Goal: Information Seeking & Learning: Find specific fact

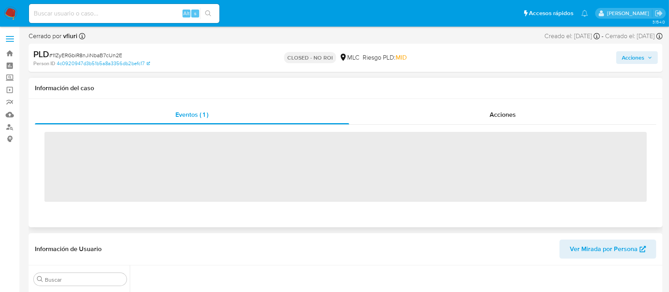
scroll to position [335, 0]
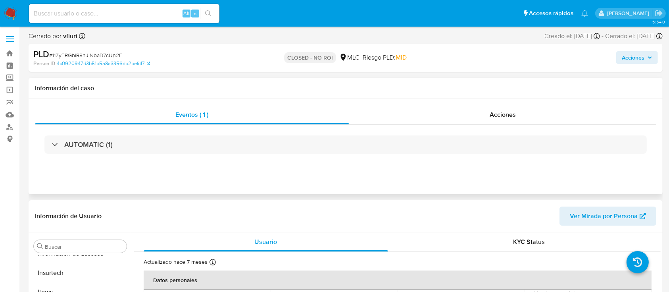
select select "10"
click at [14, 50] on link "Bandeja" at bounding box center [47, 53] width 94 height 12
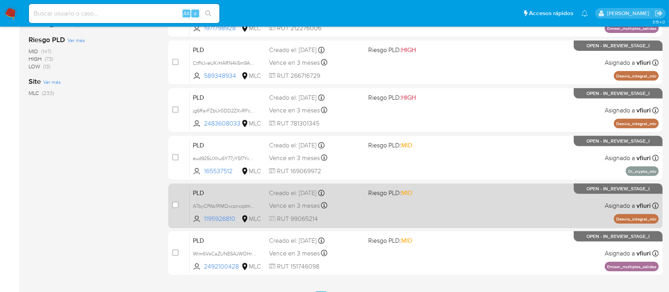
scroll to position [334, 0]
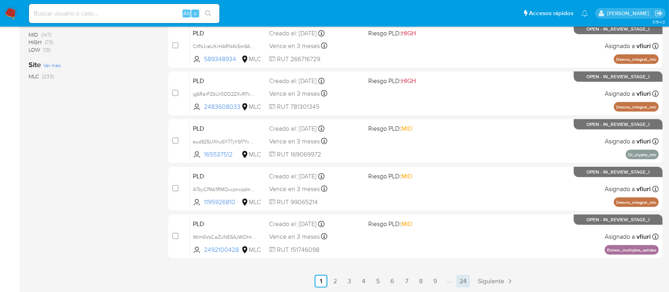
click at [467, 284] on link "24" at bounding box center [462, 281] width 13 height 13
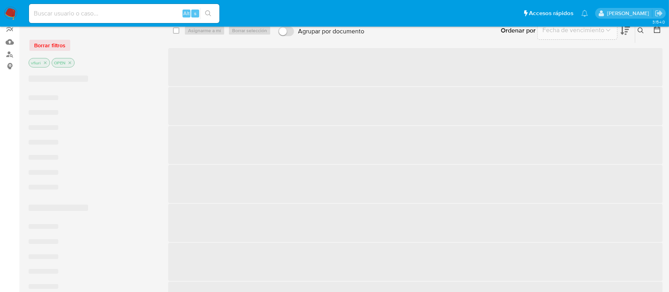
scroll to position [70, 0]
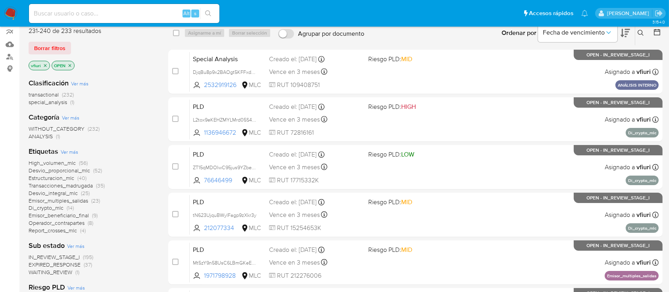
click at [133, 100] on div "transactional (232) special_analysis (1)" at bounding box center [92, 98] width 127 height 15
click at [118, 94] on div "transactional (232) special_analysis (1)" at bounding box center [92, 98] width 127 height 15
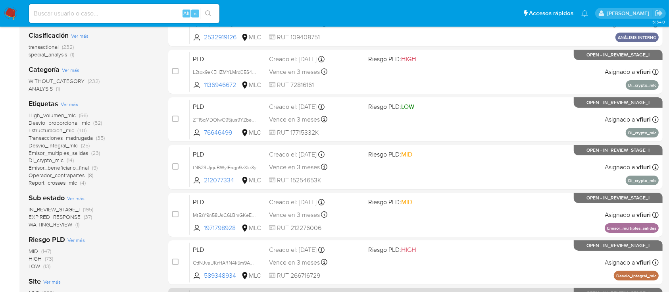
scroll to position [0, 0]
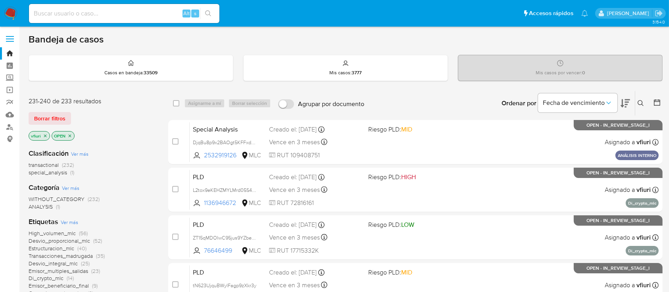
click at [659, 101] on icon at bounding box center [657, 102] width 6 height 6
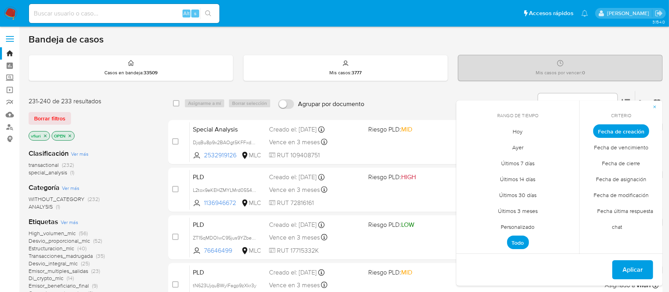
click at [527, 226] on span "Personalizado" at bounding box center [518, 227] width 50 height 16
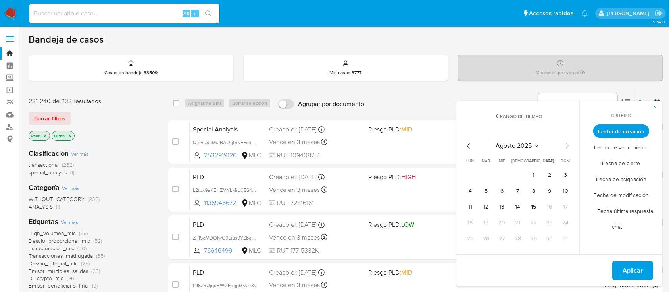
click at [468, 146] on icon "Mes anterior" at bounding box center [469, 146] width 10 height 10
click at [468, 146] on icon "Mes anterior" at bounding box center [468, 146] width 3 height 6
click at [514, 203] on button "12" at bounding box center [518, 206] width 13 height 13
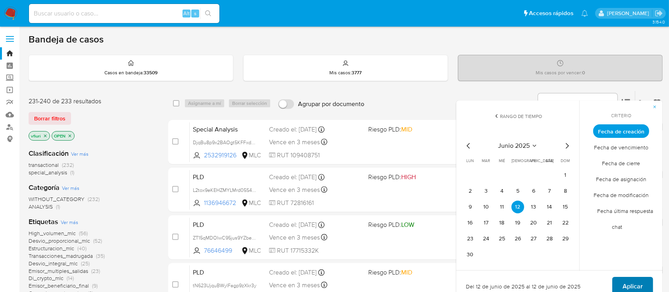
click at [628, 281] on span "Aplicar" at bounding box center [633, 285] width 20 height 17
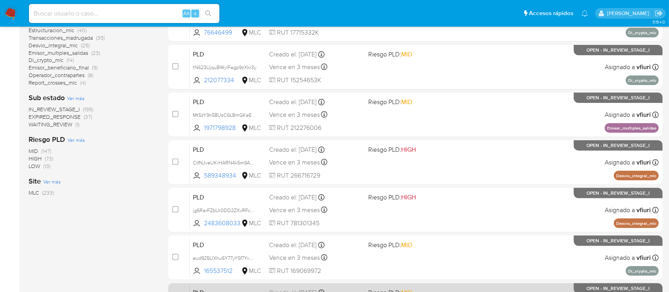
scroll to position [334, 0]
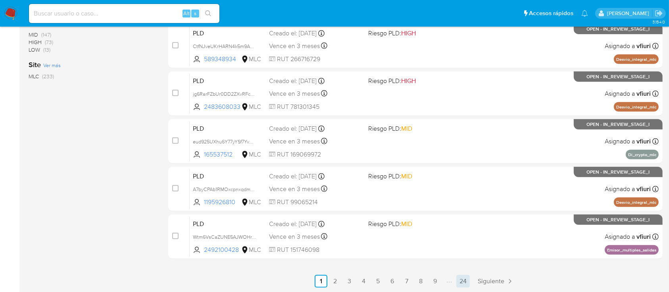
click at [467, 281] on link "24" at bounding box center [462, 281] width 13 height 13
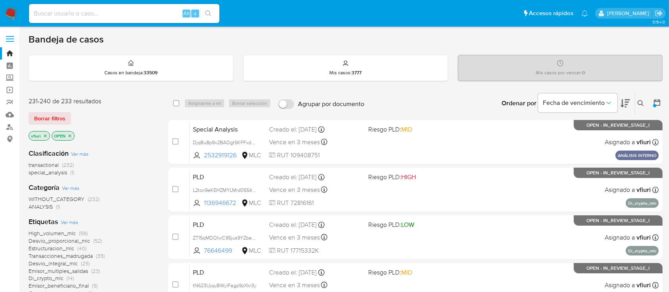
click at [657, 102] on icon at bounding box center [657, 102] width 8 height 8
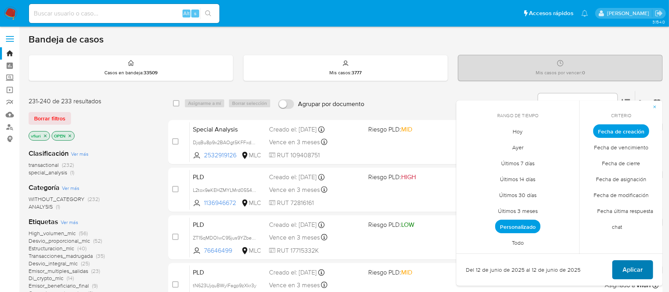
click at [625, 269] on span "Aplicar" at bounding box center [633, 269] width 20 height 17
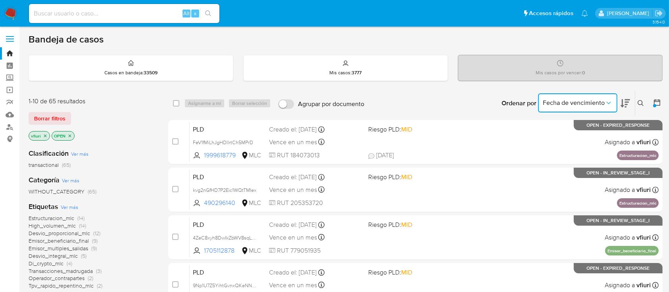
click at [558, 96] on button "Fecha de vencimiento" at bounding box center [577, 102] width 79 height 19
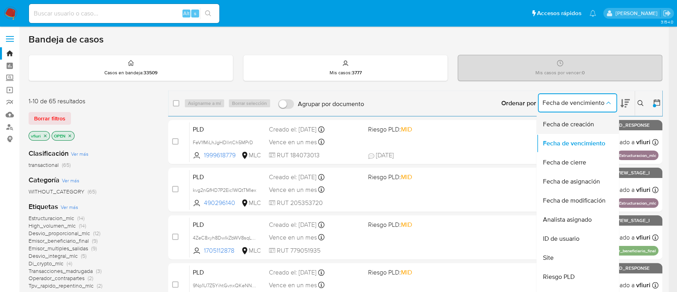
click at [564, 129] on div "Fecha de creación" at bounding box center [575, 124] width 65 height 19
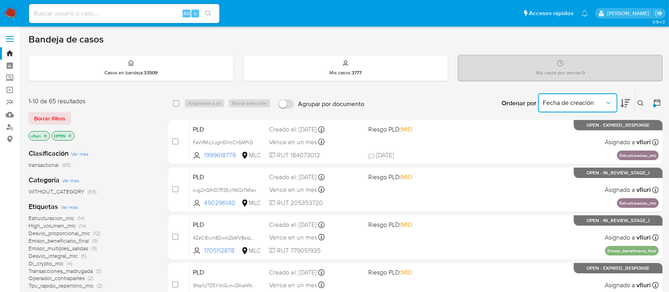
click at [567, 106] on button "Fecha de creación" at bounding box center [577, 102] width 79 height 19
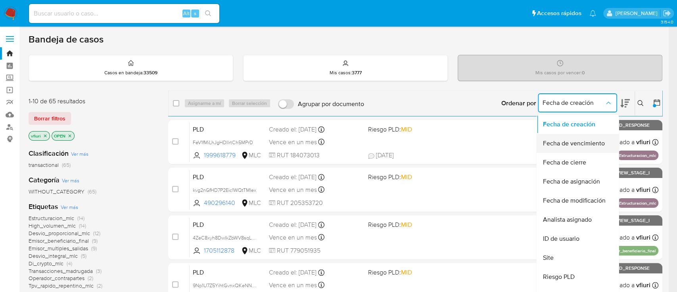
click at [570, 146] on span "Fecha de vencimiento" at bounding box center [574, 143] width 62 height 8
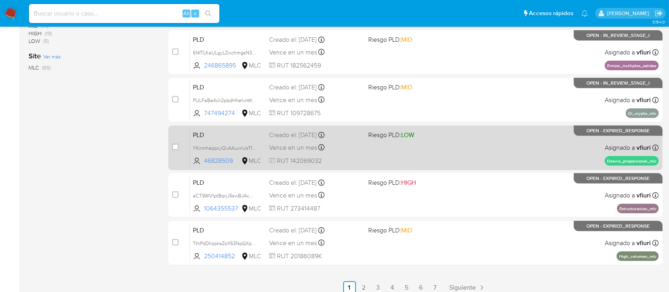
scroll to position [334, 0]
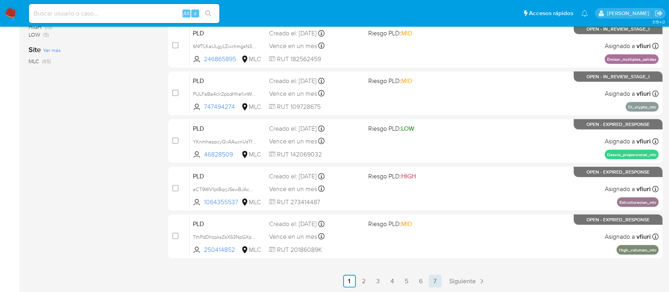
click at [433, 275] on link "7" at bounding box center [435, 281] width 13 height 13
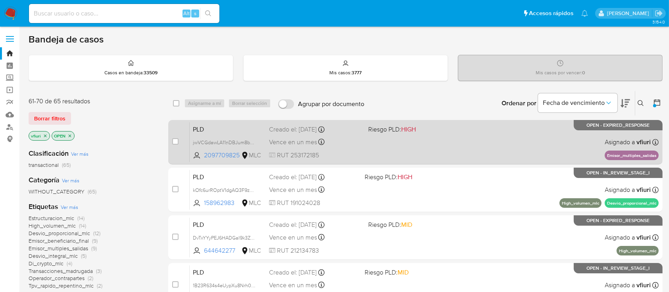
click at [454, 148] on div "PLD jwVCGdawLA11nDBJum8bP49j 2097709825 MLC Riesgo PLD: HIGH Creado el: 12/06/2…" at bounding box center [424, 142] width 469 height 40
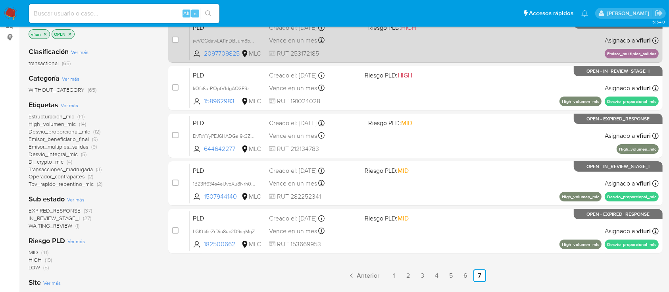
scroll to position [106, 0]
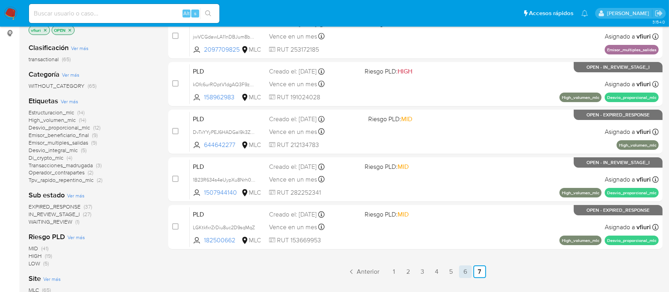
click at [471, 272] on link "6" at bounding box center [465, 271] width 13 height 13
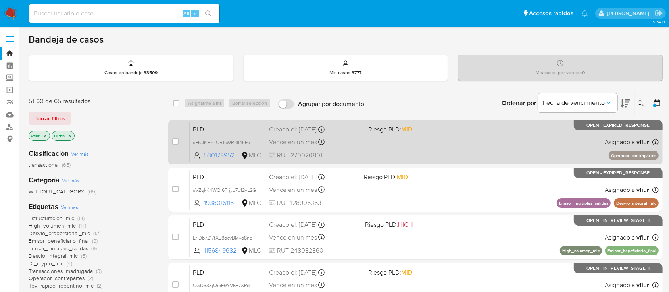
scroll to position [53, 0]
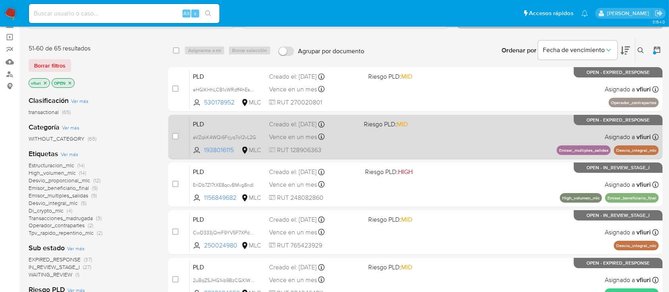
click at [460, 144] on div "PLD aVZqkK4WQi6Frjyq7o12vL2G 1938016115 MLC Riesgo PLD: MID Creado el: 12/06/20…" at bounding box center [424, 137] width 469 height 40
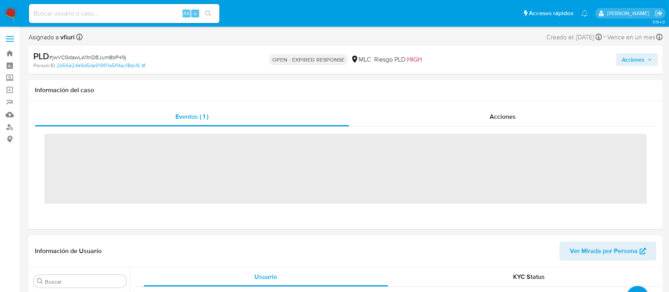
scroll to position [335, 0]
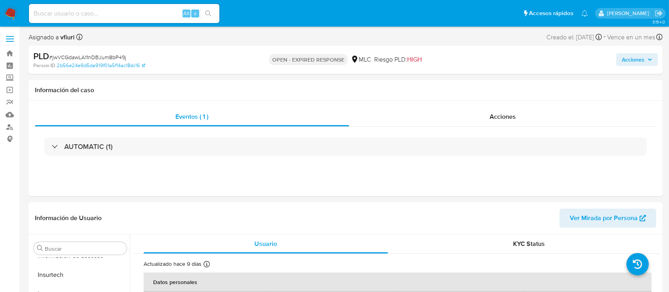
select select "10"
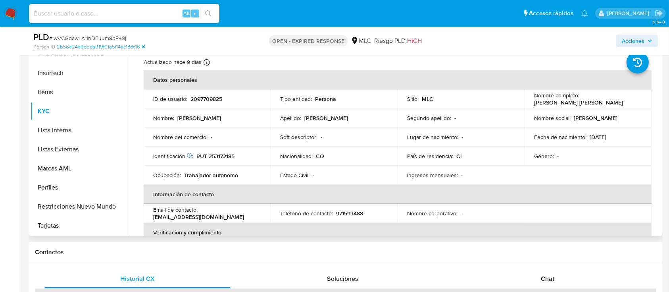
scroll to position [159, 0]
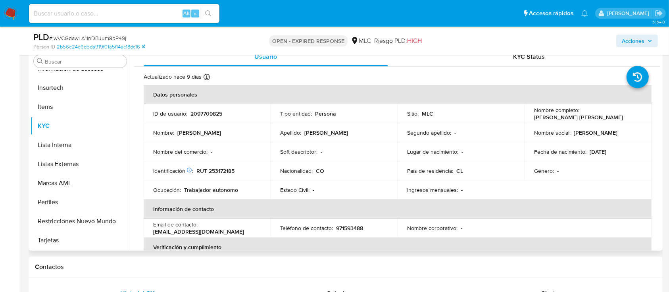
click at [195, 116] on p "2097709825" at bounding box center [207, 113] width 32 height 7
copy p "2097709825"
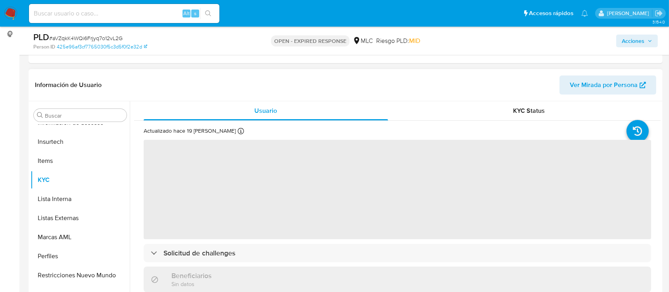
scroll to position [106, 0]
select select "10"
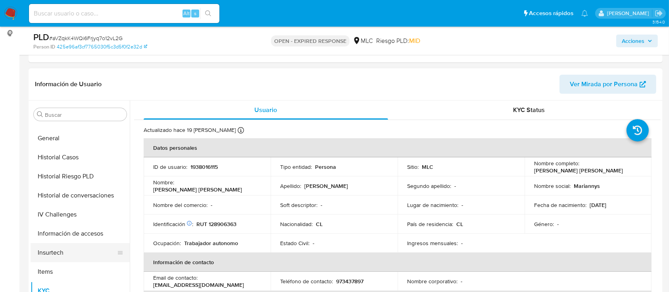
scroll to position [177, 0]
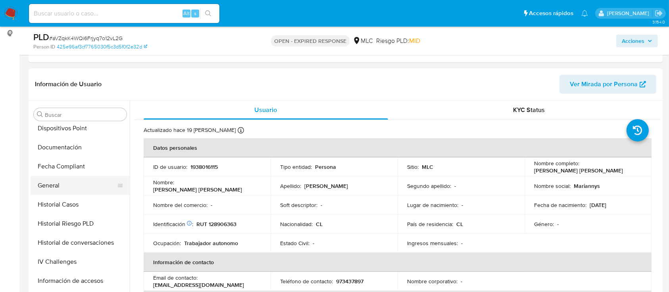
click at [55, 190] on button "General" at bounding box center [77, 185] width 93 height 19
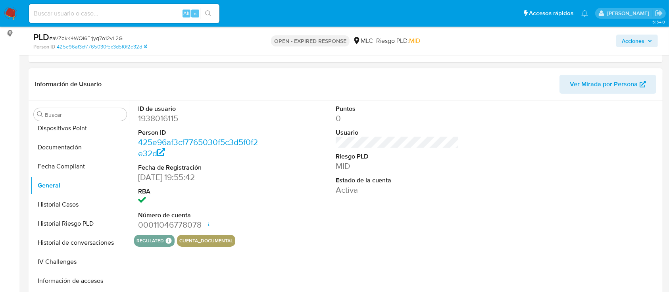
click at [158, 123] on dd "1938016115" at bounding box center [200, 118] width 124 height 11
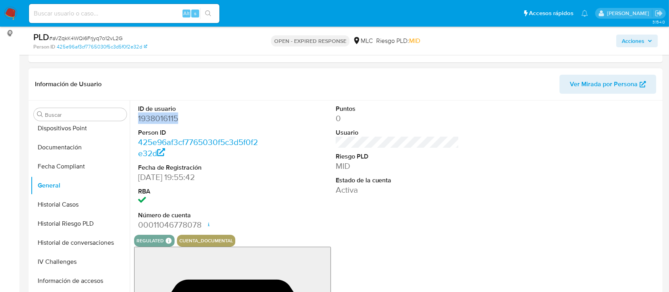
copy dd "1938016115"
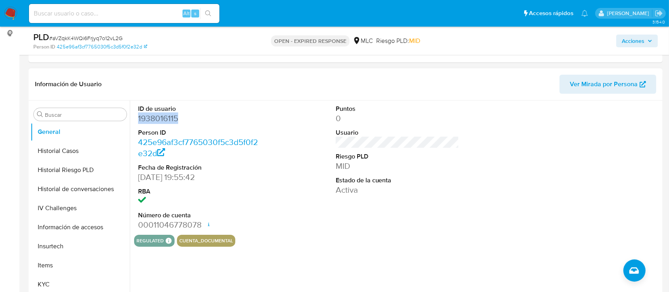
scroll to position [283, 0]
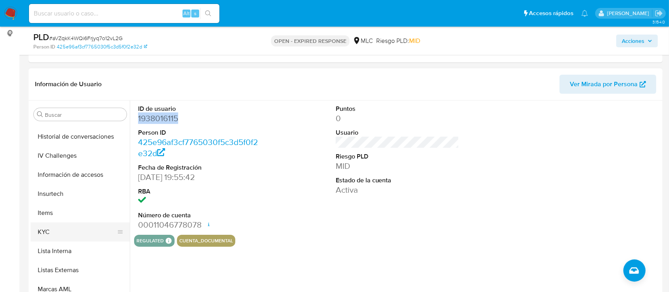
click at [44, 227] on button "KYC" at bounding box center [77, 231] width 93 height 19
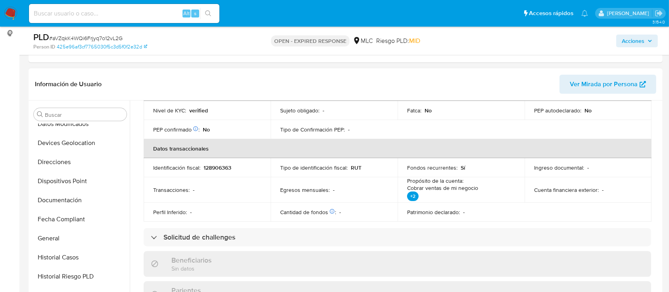
scroll to position [212, 0]
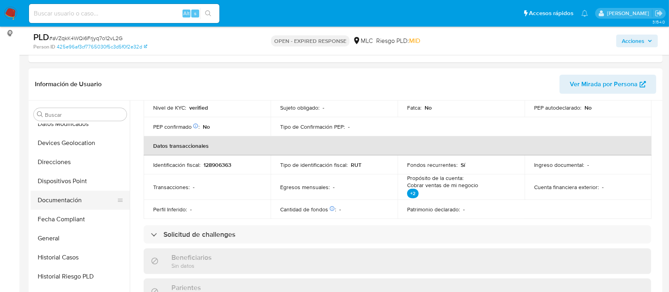
click at [61, 205] on button "Documentación" at bounding box center [77, 200] width 93 height 19
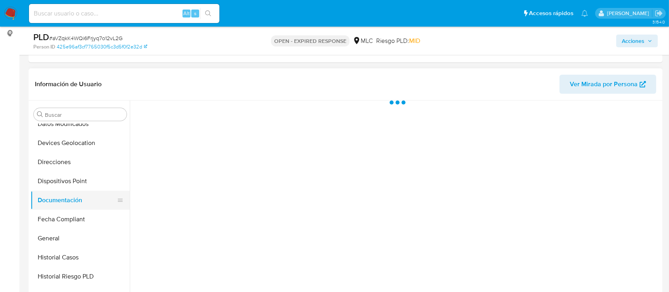
scroll to position [0, 0]
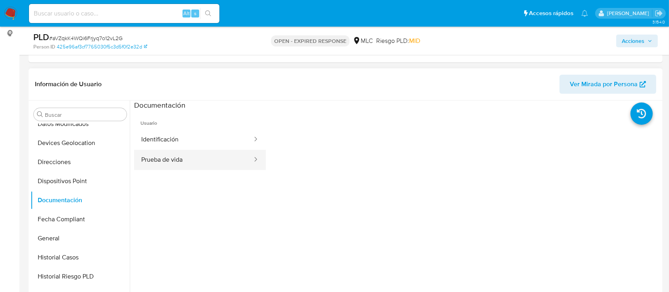
click at [214, 152] on button "Prueba de vida" at bounding box center [193, 160] width 119 height 20
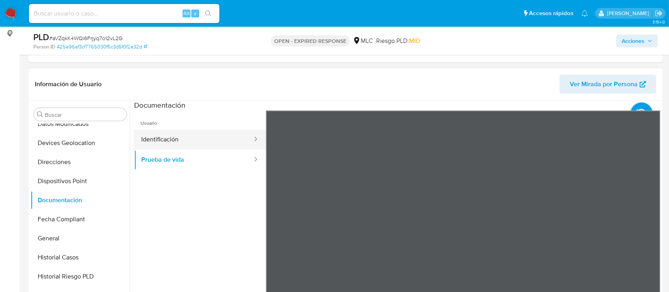
click at [182, 143] on button "Identificación" at bounding box center [193, 139] width 119 height 20
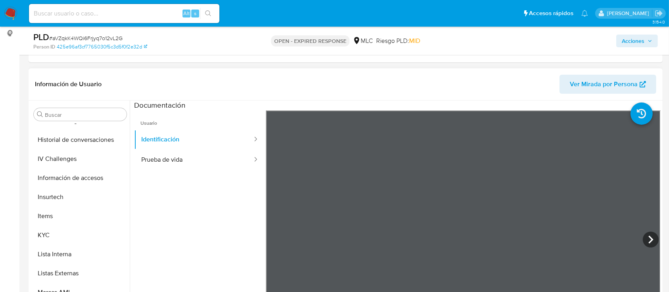
scroll to position [283, 0]
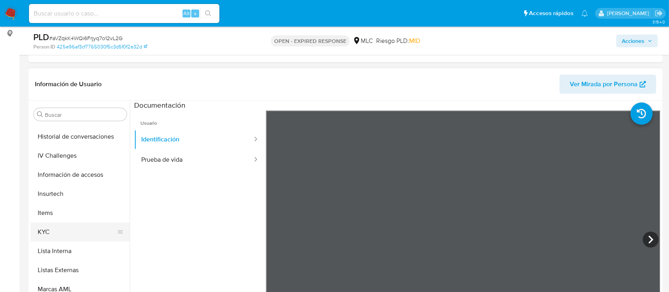
click at [46, 229] on button "KYC" at bounding box center [77, 231] width 93 height 19
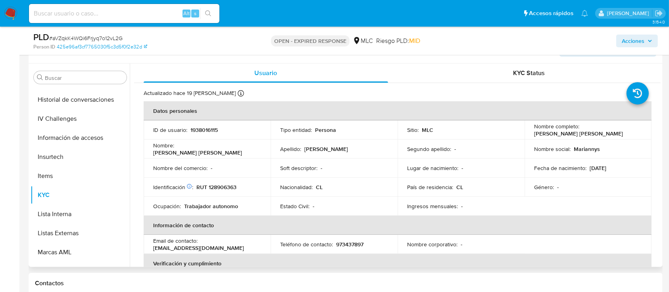
scroll to position [159, 0]
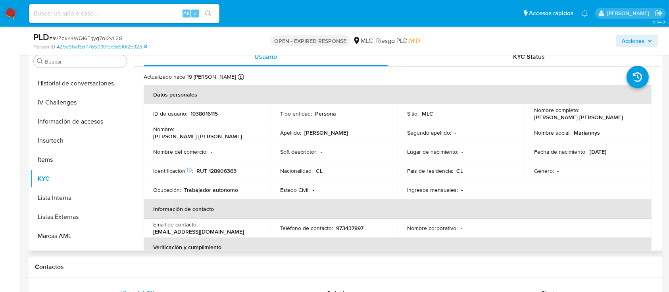
drag, startPoint x: 533, startPoint y: 118, endPoint x: 606, endPoint y: 119, distance: 73.8
click at [606, 119] on div "Nombre completo : Juan Bautista Gutiérrez Silva" at bounding box center [588, 113] width 108 height 14
copy p "[PERSON_NAME] [PERSON_NAME]"
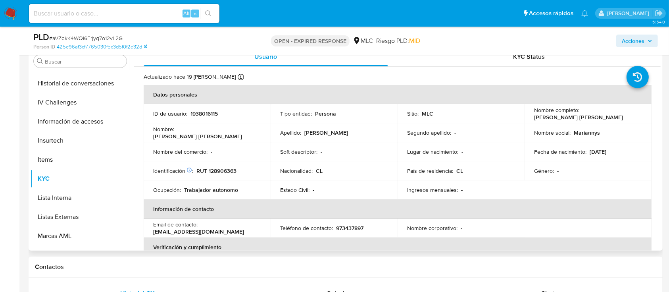
copy p "[PERSON_NAME] [PERSON_NAME]"
click at [221, 164] on td "Identificación Nº de serie: 534546137 : RUT 128906363" at bounding box center [207, 170] width 127 height 19
click at [227, 167] on p "RUT 128906363" at bounding box center [216, 170] width 40 height 7
copy p "128906363"
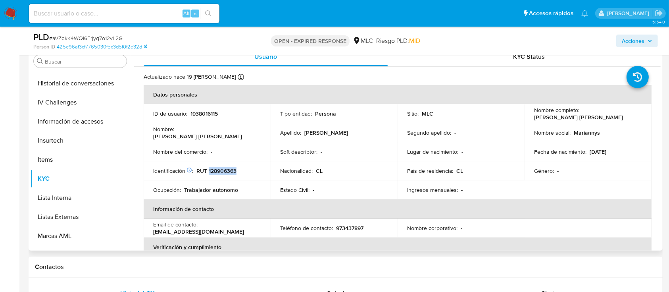
copy p "128906363"
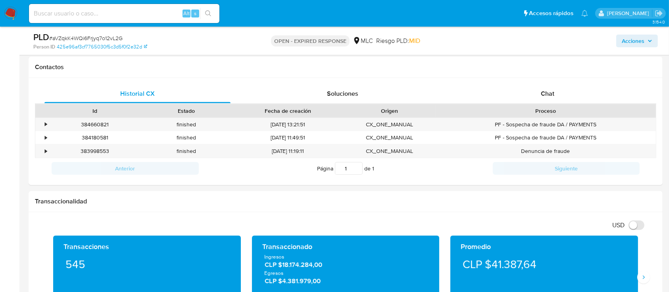
scroll to position [264, 0]
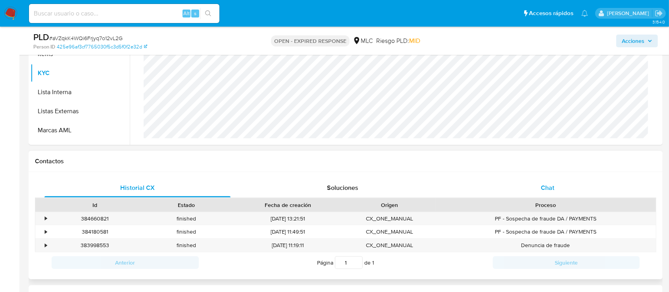
click at [545, 187] on span "Chat" at bounding box center [547, 187] width 13 height 9
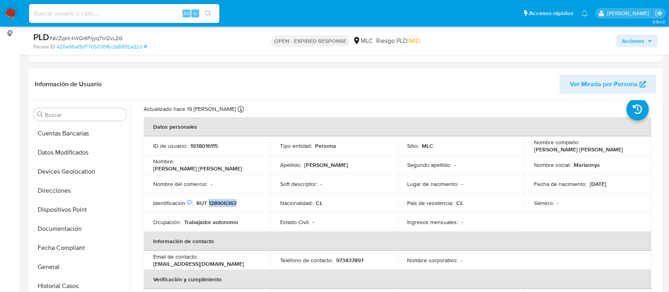
scroll to position [0, 0]
click at [70, 186] on button "Cruces y Relaciones" at bounding box center [77, 190] width 93 height 19
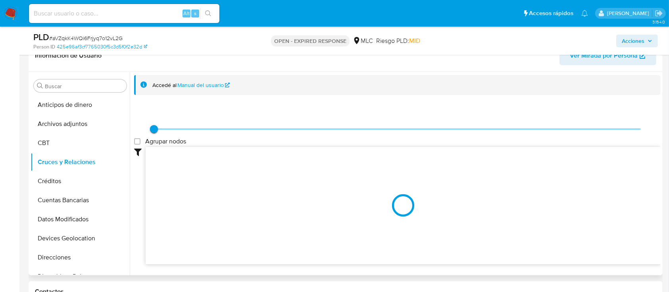
scroll to position [159, 0]
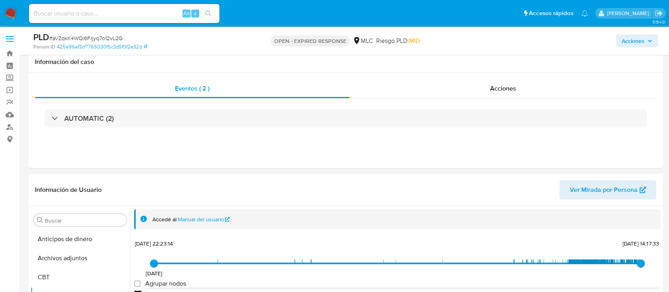
select select "10"
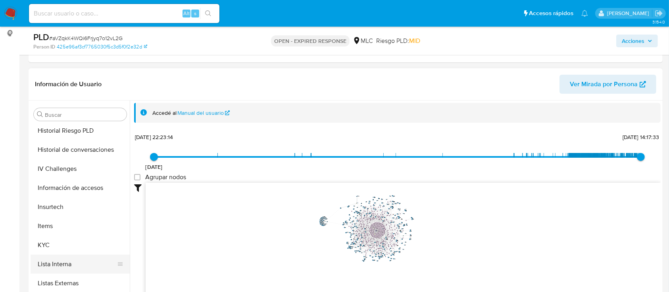
scroll to position [335, 0]
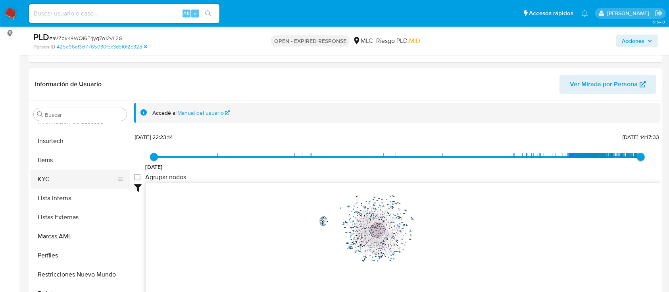
click at [52, 182] on button "KYC" at bounding box center [77, 178] width 93 height 19
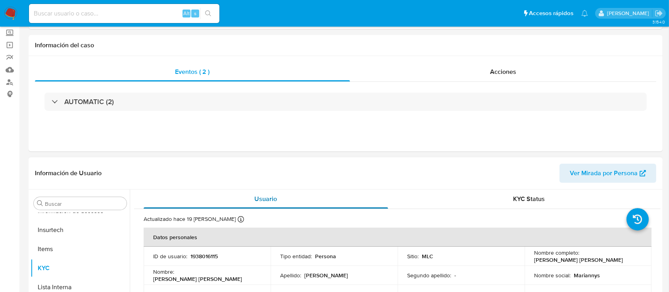
scroll to position [0, 0]
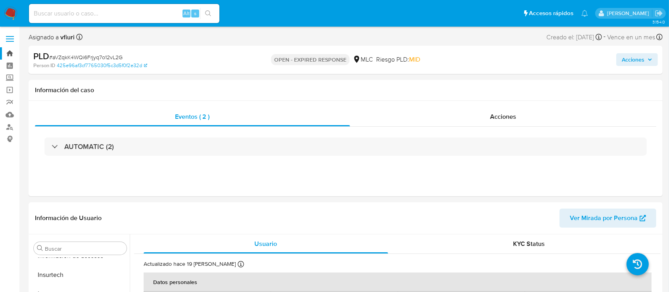
click at [13, 55] on link "Bandeja" at bounding box center [47, 53] width 94 height 12
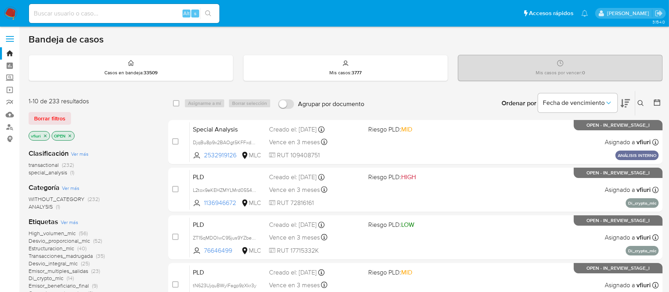
click at [641, 100] on icon at bounding box center [641, 103] width 6 height 6
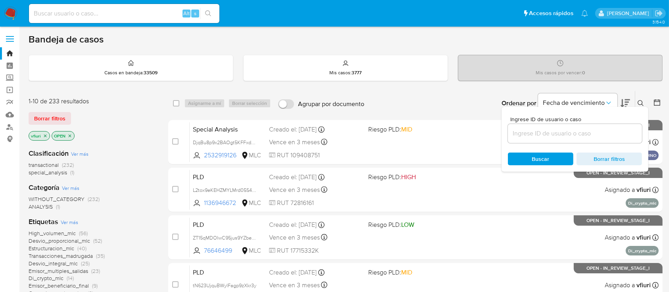
click at [515, 138] on input at bounding box center [575, 133] width 134 height 10
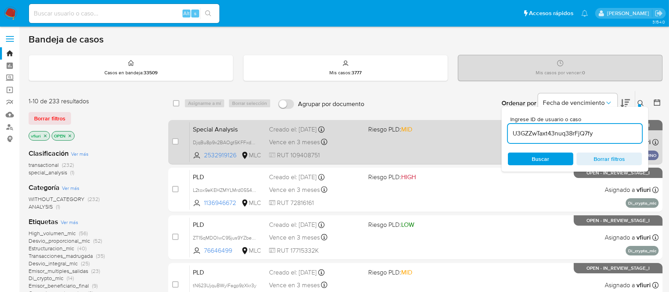
type input "U3GZZwTaxt43nuq38rFjQ7fy"
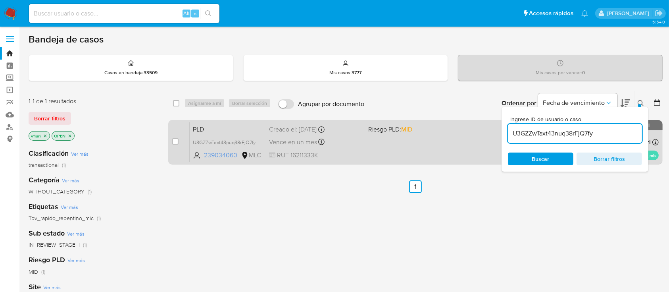
click at [373, 138] on div "PLD U3GZZwTaxt43nuq38rFjQ7fy 239034060 MLC Riesgo PLD: MID Creado el: 12/06/202…" at bounding box center [424, 142] width 469 height 40
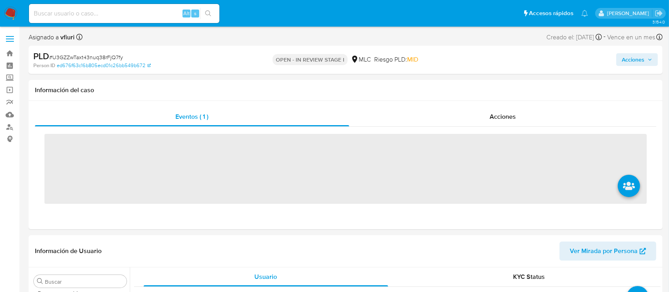
scroll to position [335, 0]
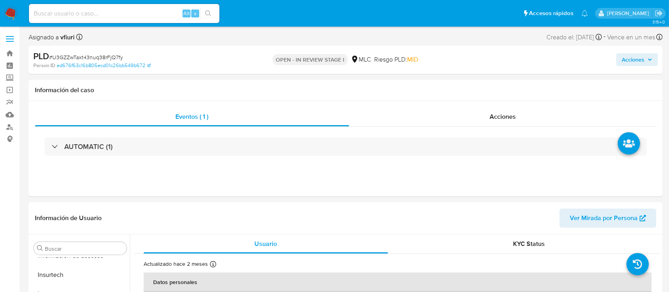
select select "10"
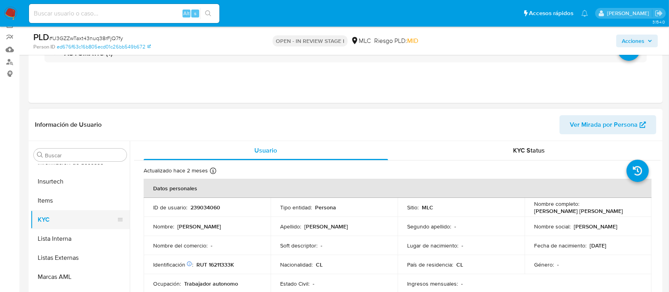
scroll to position [106, 0]
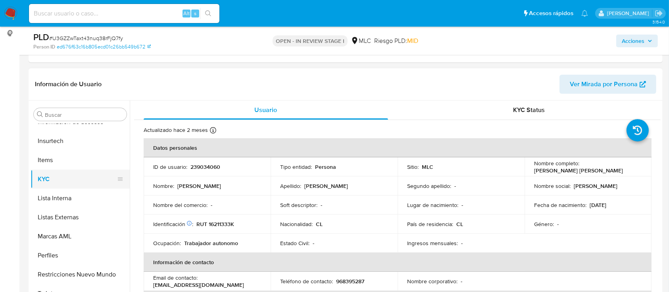
click at [74, 186] on button "KYC" at bounding box center [77, 178] width 93 height 19
drag, startPoint x: 533, startPoint y: 170, endPoint x: 610, endPoint y: 169, distance: 77.0
click at [610, 169] on div "Nombre completo : José Ignacio Alarcón Miranda" at bounding box center [588, 167] width 108 height 14
copy p "[PERSON_NAME] [PERSON_NAME]"
click at [230, 223] on p "RUT 16211333K" at bounding box center [215, 223] width 38 height 7
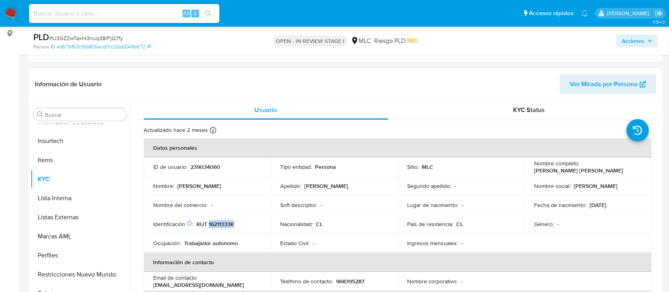
click at [230, 223] on p "RUT 16211333K" at bounding box center [215, 223] width 38 height 7
copy p "16211333K"
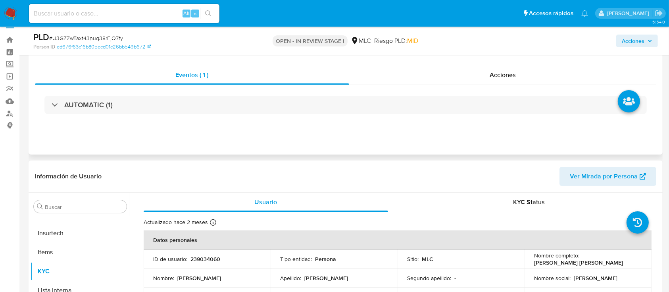
scroll to position [0, 0]
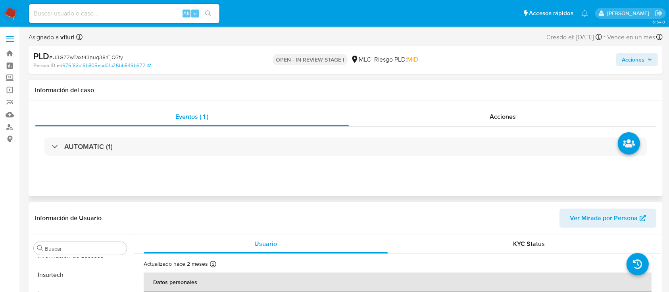
click at [172, 129] on div "AUTOMATIC (1)" at bounding box center [346, 147] width 622 height 40
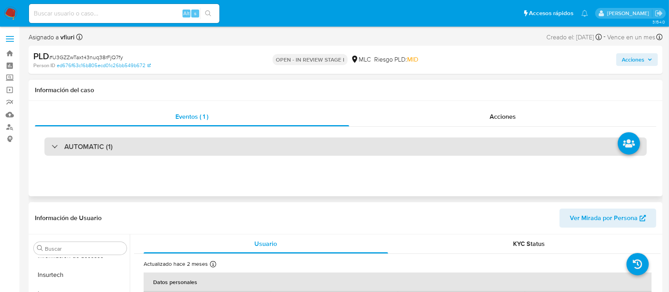
click at [169, 140] on div "AUTOMATIC (1)" at bounding box center [345, 146] width 602 height 18
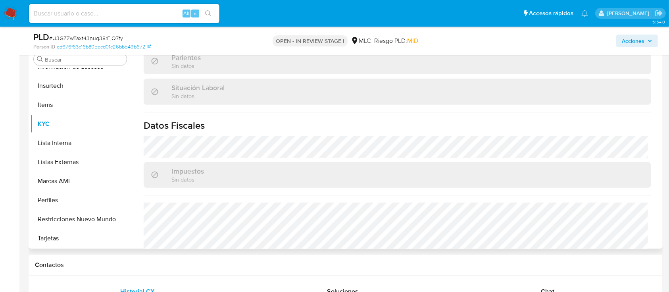
scroll to position [423, 0]
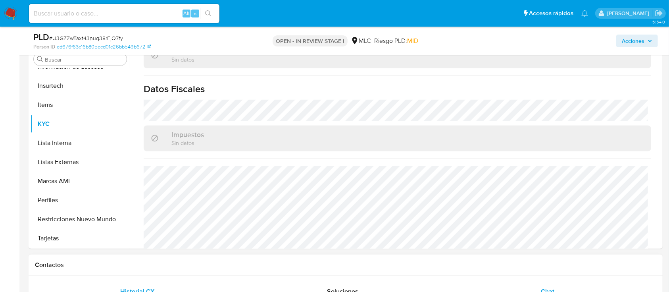
click at [555, 289] on div "Chat" at bounding box center [548, 291] width 186 height 19
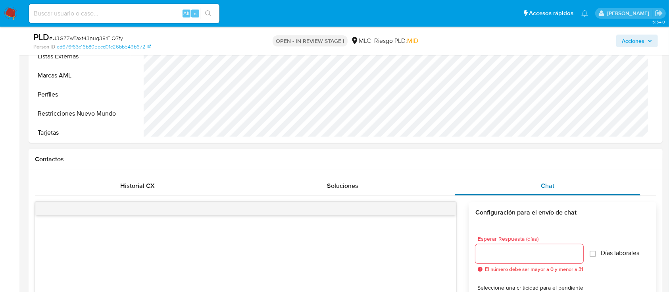
click at [557, 179] on div "Chat" at bounding box center [548, 185] width 186 height 19
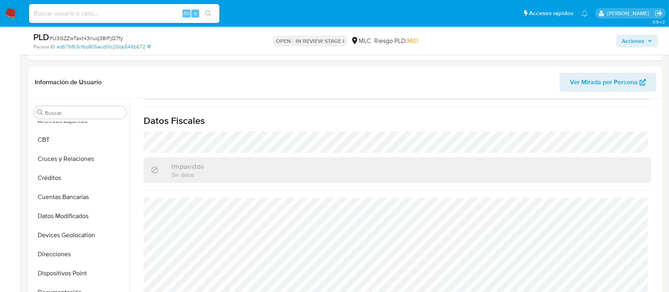
scroll to position [0, 0]
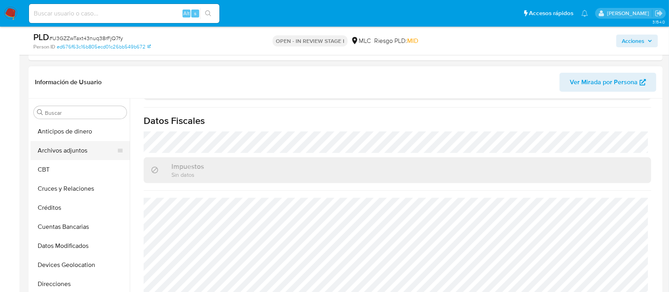
click at [60, 157] on button "Archivos adjuntos" at bounding box center [77, 150] width 93 height 19
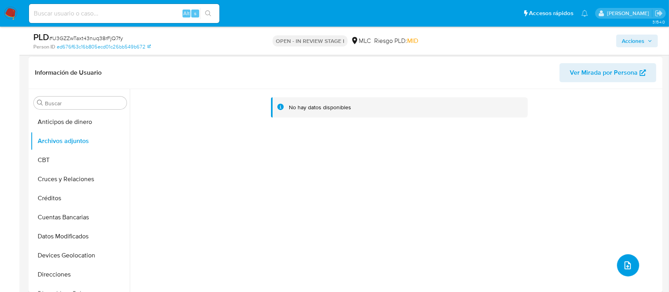
click at [631, 257] on button "upload-file" at bounding box center [628, 265] width 22 height 22
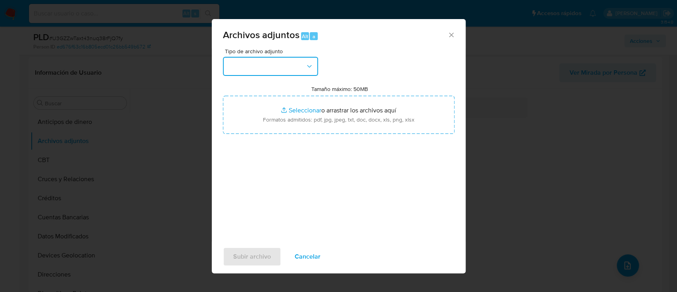
click at [247, 70] on button "button" at bounding box center [270, 66] width 95 height 19
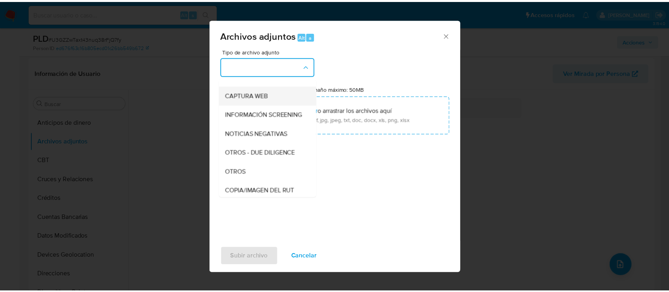
scroll to position [65, 0]
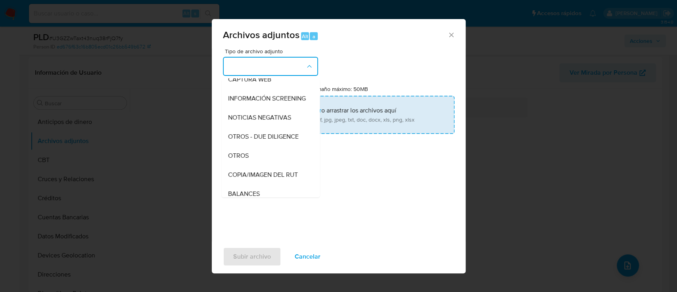
drag, startPoint x: 262, startPoint y: 162, endPoint x: 329, endPoint y: 123, distance: 77.2
click at [263, 163] on div "OTROS" at bounding box center [268, 155] width 81 height 19
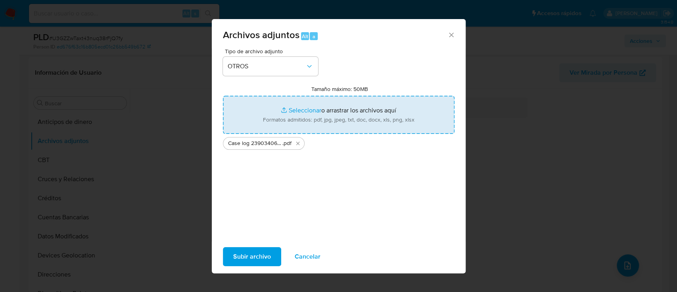
type input "C:\fakepath\Tabla 239034060.xlsx"
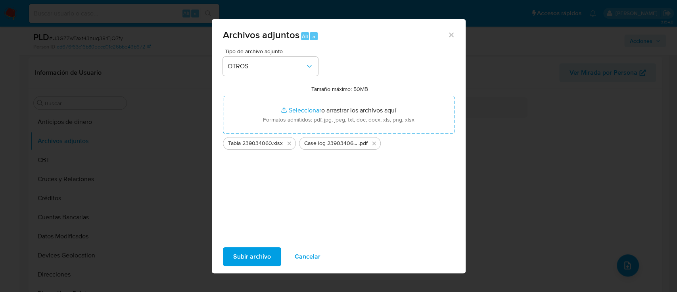
click at [245, 250] on span "Subir archivo" at bounding box center [252, 256] width 38 height 17
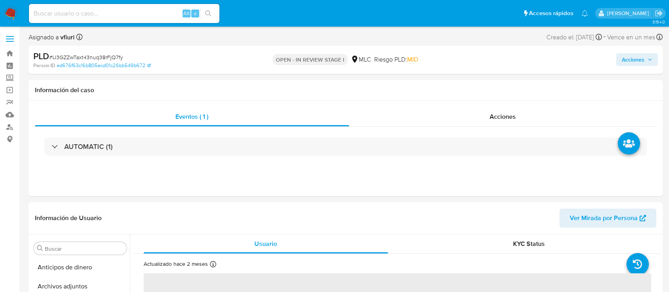
select select "10"
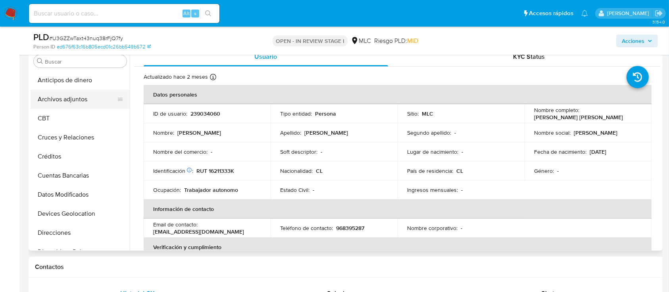
click at [61, 94] on button "Archivos adjuntos" at bounding box center [77, 99] width 93 height 19
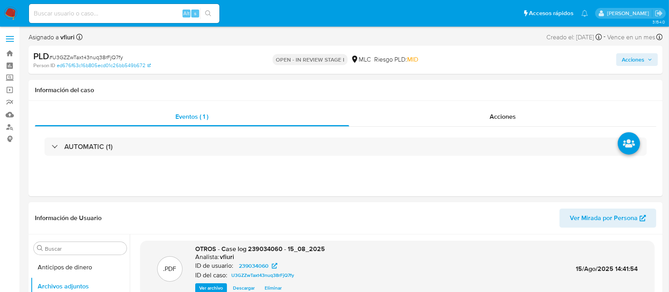
click at [635, 61] on span "Acciones" at bounding box center [633, 59] width 23 height 13
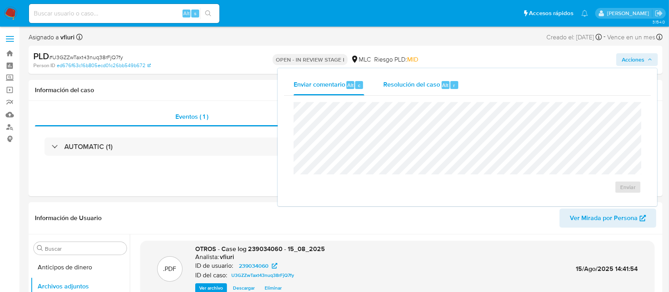
drag, startPoint x: 441, startPoint y: 86, endPoint x: 437, endPoint y: 94, distance: 8.9
click at [442, 87] on div "Alt" at bounding box center [446, 85] width 8 height 8
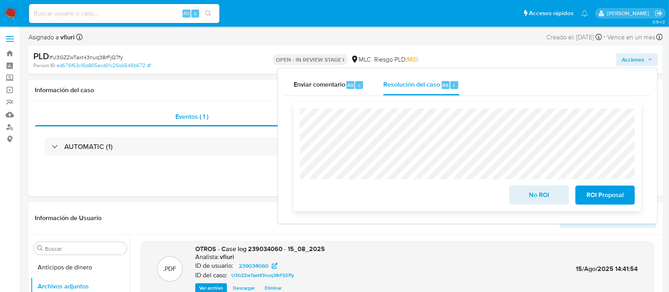
click at [523, 189] on span "No ROI" at bounding box center [539, 194] width 39 height 17
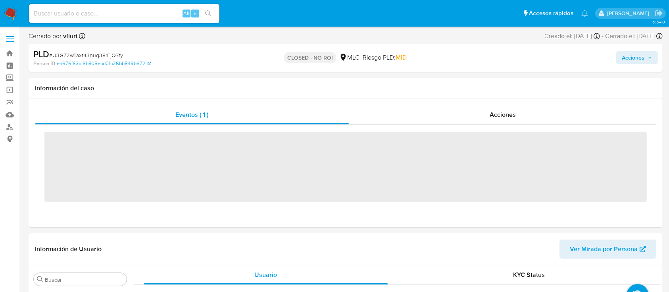
scroll to position [335, 0]
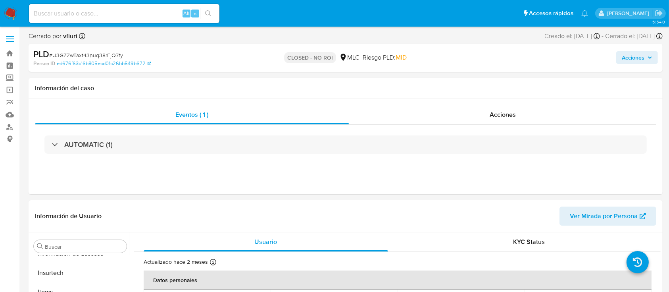
select select "10"
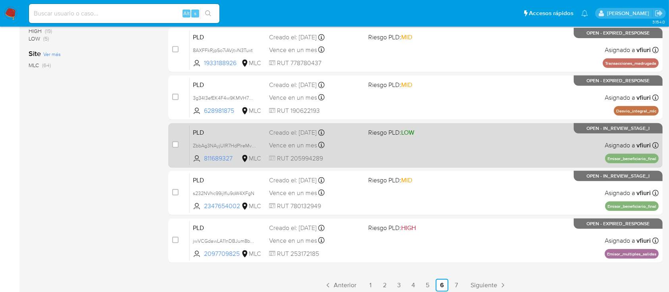
scroll to position [334, 0]
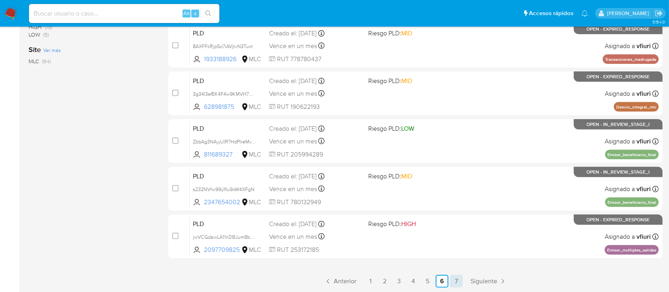
click at [455, 281] on link "7" at bounding box center [456, 281] width 13 height 13
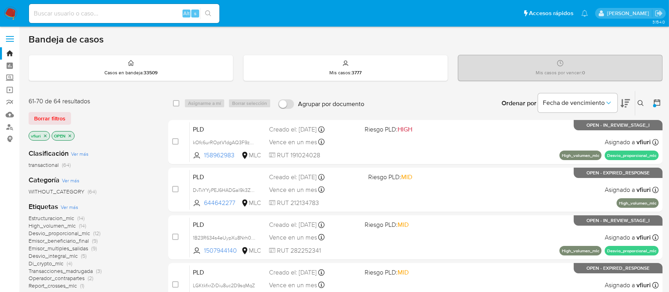
click at [641, 103] on icon at bounding box center [641, 103] width 6 height 6
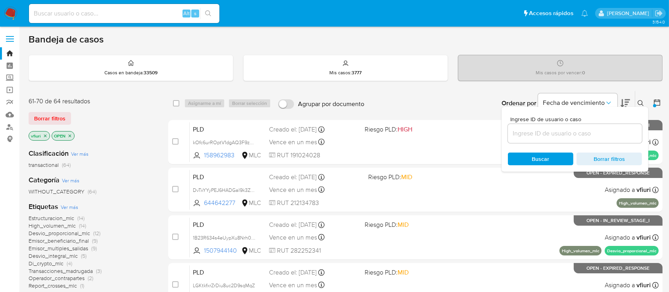
click at [551, 141] on div at bounding box center [575, 133] width 134 height 19
click at [549, 140] on div at bounding box center [575, 133] width 134 height 19
click at [545, 132] on input at bounding box center [575, 133] width 134 height 10
paste input "1938016115"
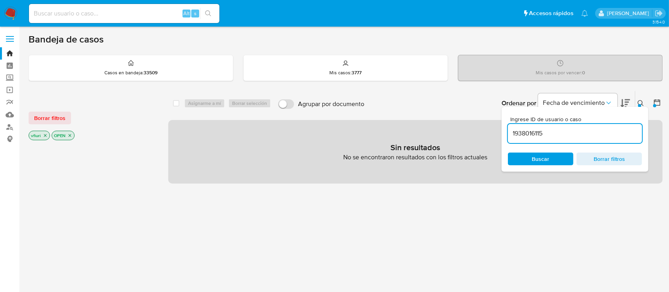
click at [564, 140] on div "1938016115" at bounding box center [575, 133] width 134 height 19
click at [562, 140] on div "1938016115" at bounding box center [575, 133] width 134 height 19
click at [558, 137] on input "1938016115" at bounding box center [575, 133] width 134 height 10
type input "1938016115"
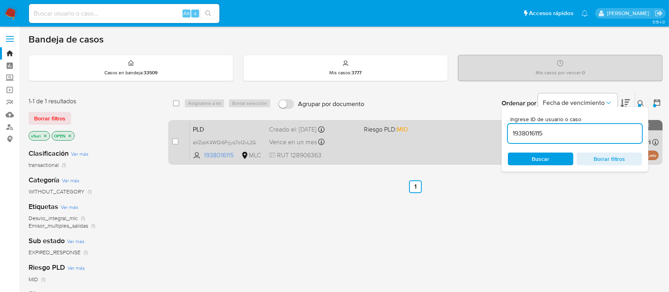
click at [348, 146] on div "Vence en un mes Vence el 10/09/2025 06:04:22" at bounding box center [313, 142] width 89 height 11
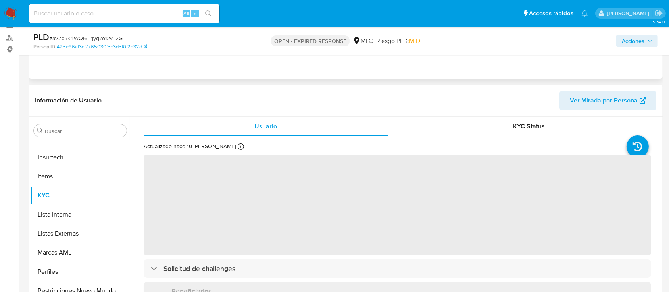
scroll to position [212, 0]
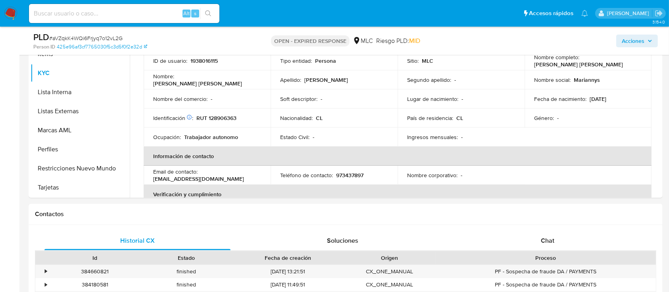
select select "10"
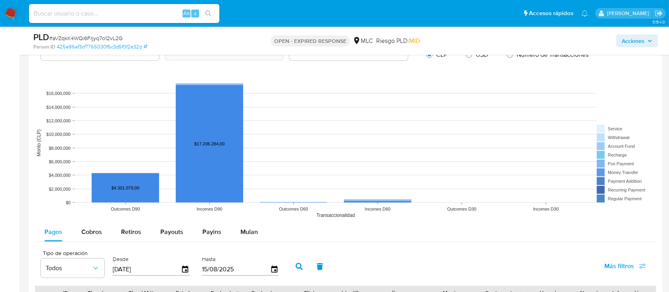
scroll to position [741, 0]
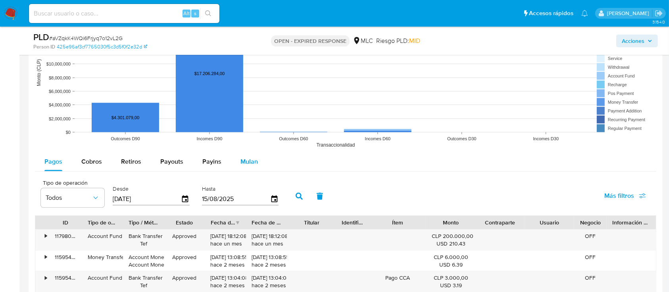
click at [248, 157] on span "Mulan" at bounding box center [249, 161] width 17 height 9
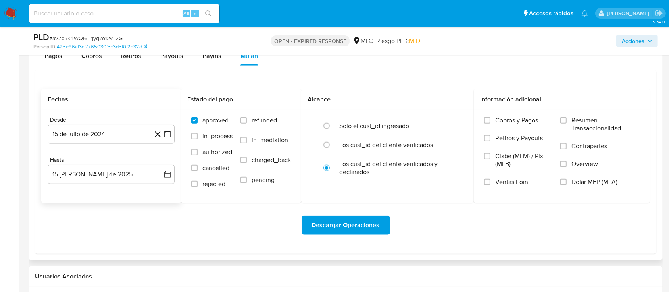
scroll to position [847, 0]
click at [167, 135] on icon "button" at bounding box center [168, 134] width 8 height 8
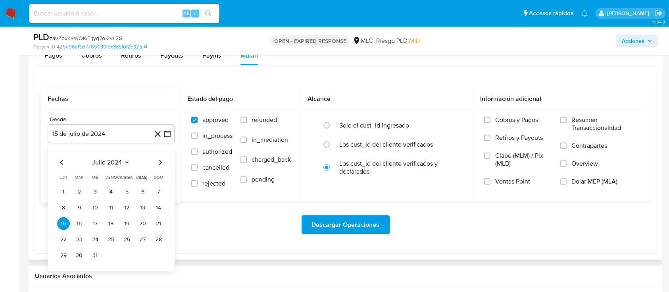
click at [152, 165] on div "julio 2024" at bounding box center [111, 163] width 108 height 10
click at [164, 162] on icon "Mes siguiente" at bounding box center [161, 163] width 10 height 10
click at [98, 222] on button "14" at bounding box center [95, 223] width 13 height 13
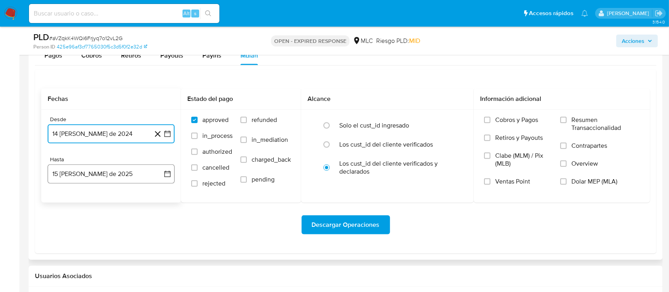
click at [168, 176] on icon "button" at bounding box center [167, 174] width 6 height 6
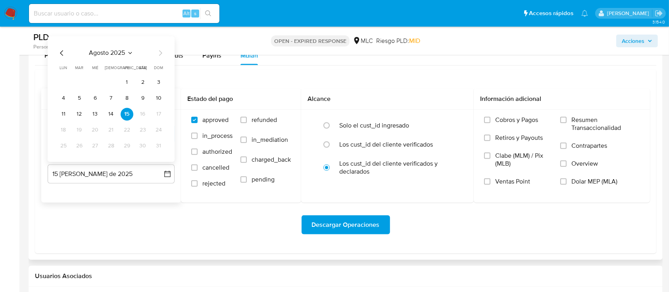
click at [57, 50] on icon "Mes anterior" at bounding box center [62, 53] width 10 height 10
click at [158, 98] on button "13" at bounding box center [158, 98] width 13 height 13
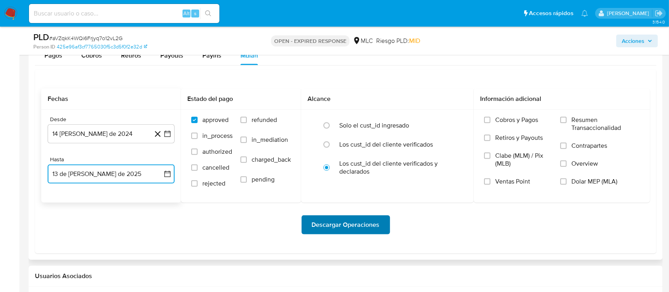
click at [344, 229] on span "Descargar Operaciones" at bounding box center [346, 224] width 68 height 17
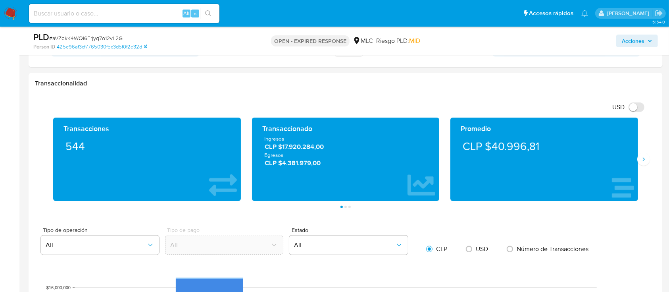
scroll to position [159, 0]
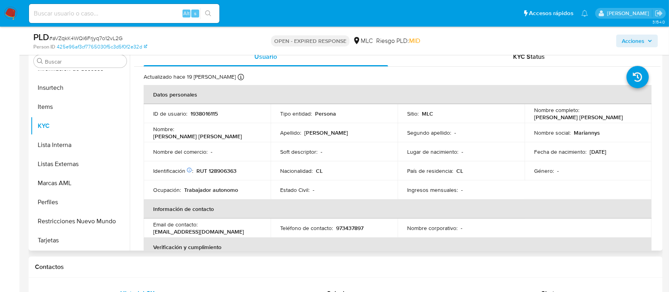
click at [206, 116] on p "1938016115" at bounding box center [204, 113] width 27 height 7
copy p "1938016115"
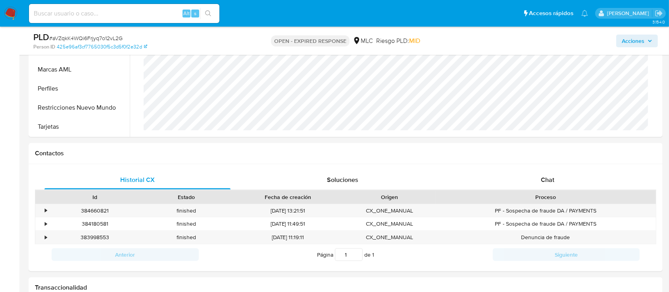
scroll to position [53, 0]
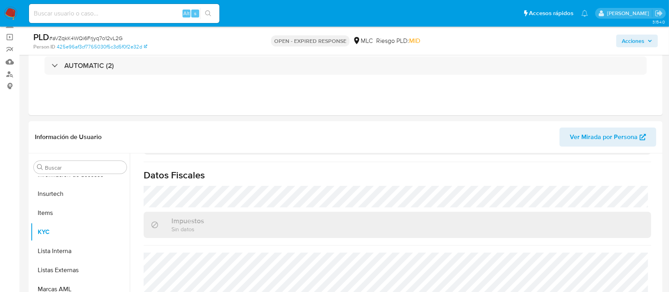
click at [102, 38] on span "# aVZqkK4WQi6Frjyq7o12vL2G" at bounding box center [85, 38] width 73 height 8
copy span "aVZqkK4WQi6Frjyq7o12vL2G"
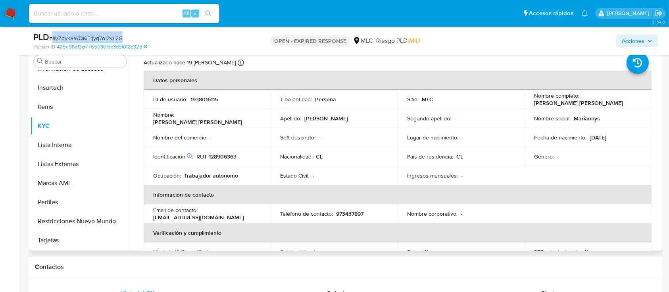
scroll to position [0, 0]
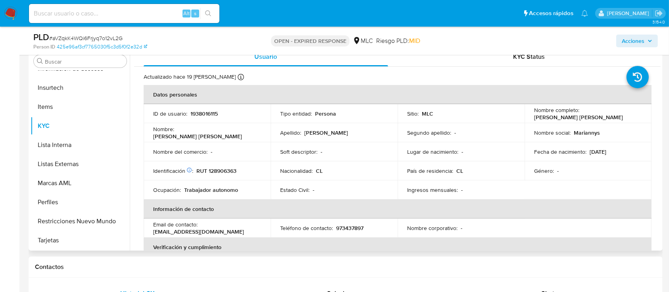
click at [234, 167] on p "RUT 128906363" at bounding box center [216, 170] width 40 height 7
copy p "128906363"
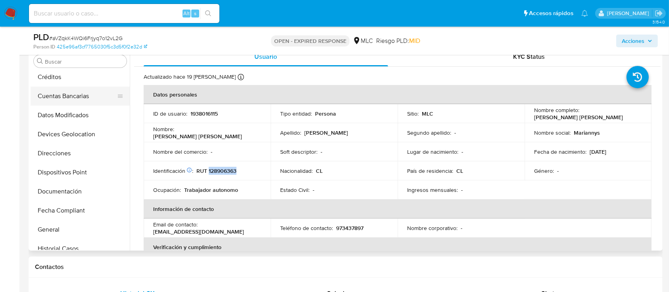
scroll to position [18, 0]
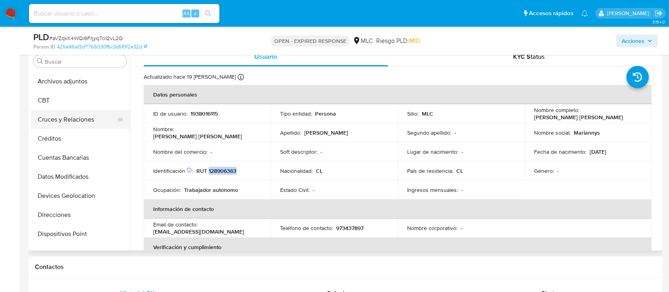
click at [76, 120] on button "Cruces y Relaciones" at bounding box center [77, 119] width 93 height 19
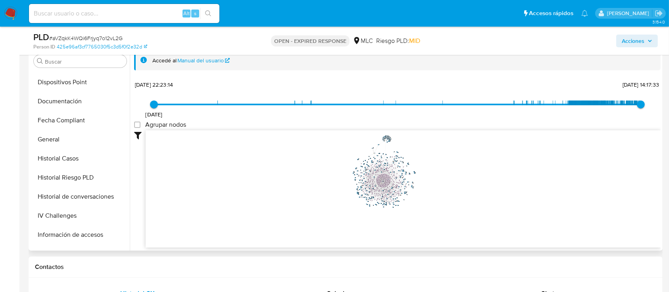
scroll to position [283, 0]
click at [62, 179] on button "KYC" at bounding box center [77, 178] width 93 height 19
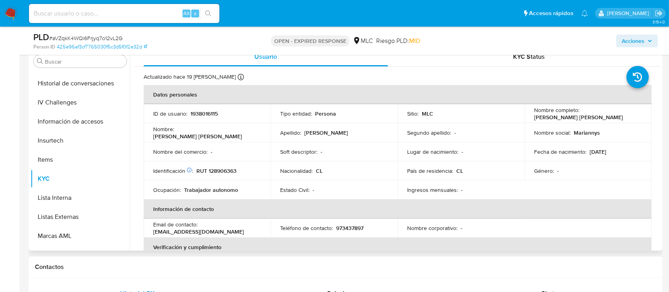
click at [546, 119] on p "[PERSON_NAME] [PERSON_NAME]" at bounding box center [578, 117] width 89 height 7
click at [534, 116] on p "[PERSON_NAME] [PERSON_NAME]" at bounding box center [578, 117] width 89 height 7
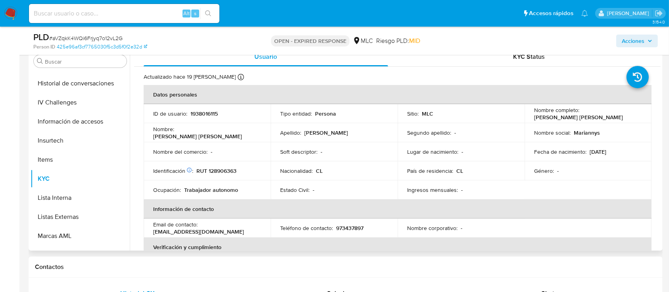
drag, startPoint x: 532, startPoint y: 116, endPoint x: 608, endPoint y: 117, distance: 75.8
click at [608, 117] on div "Nombre completo : [PERSON_NAME] [PERSON_NAME]" at bounding box center [588, 113] width 108 height 14
copy p "[PERSON_NAME] [PERSON_NAME]"
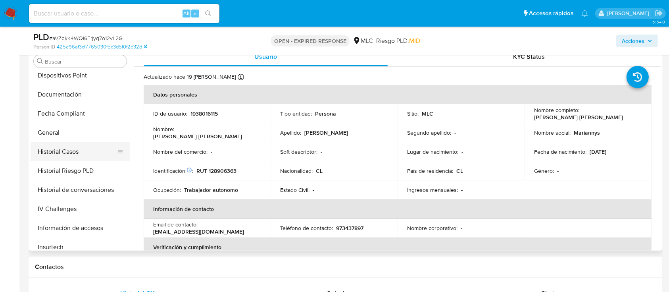
scroll to position [177, 0]
click at [50, 127] on button "General" at bounding box center [77, 132] width 93 height 19
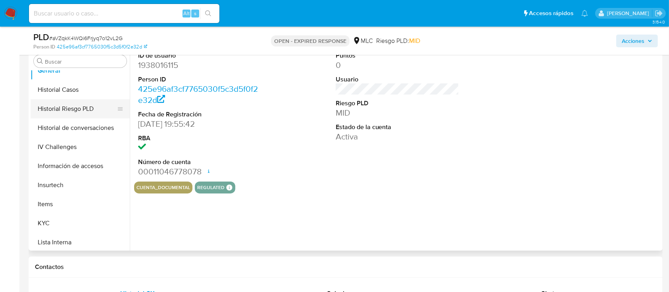
scroll to position [335, 0]
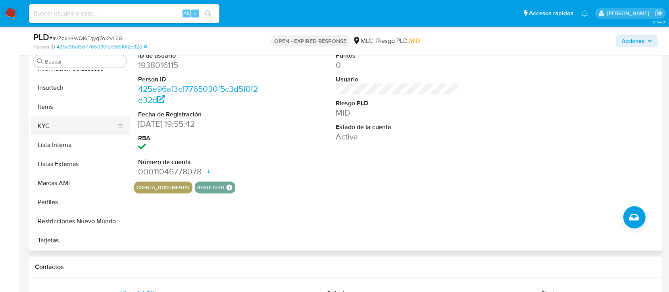
click at [49, 117] on button "KYC" at bounding box center [77, 125] width 93 height 19
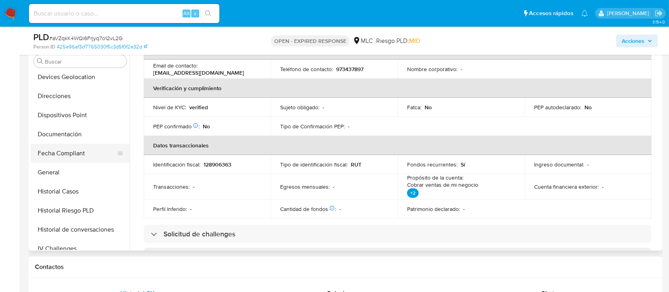
scroll to position [124, 0]
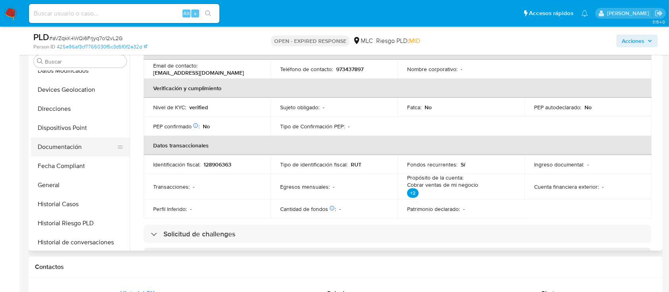
click at [70, 141] on button "Documentación" at bounding box center [77, 146] width 93 height 19
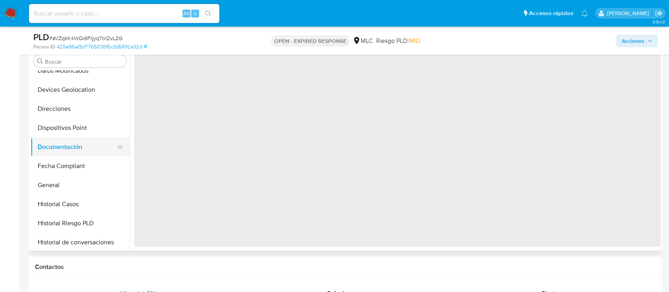
scroll to position [0, 0]
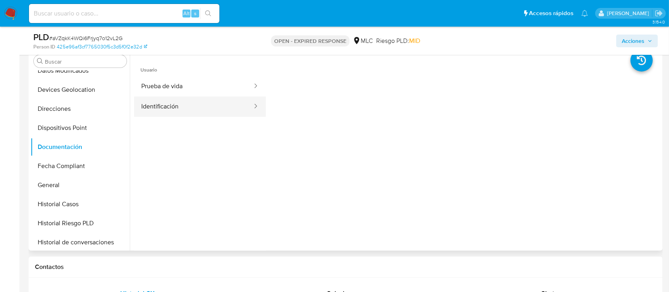
click at [179, 97] on button "Identificación" at bounding box center [193, 106] width 119 height 20
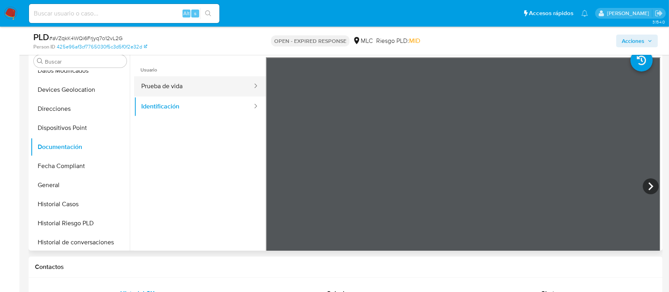
click at [178, 84] on button "Prueba de vida" at bounding box center [193, 86] width 119 height 20
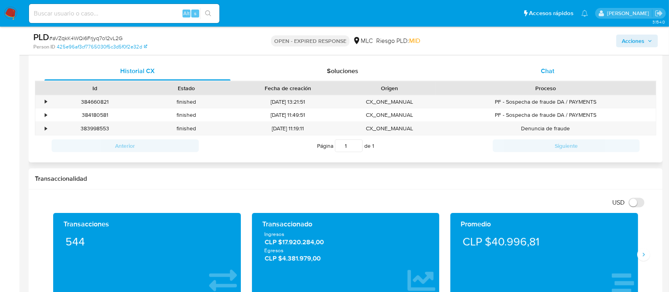
scroll to position [264, 0]
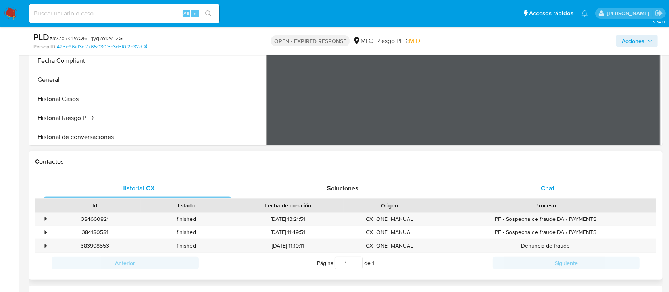
click at [545, 179] on div "Chat" at bounding box center [548, 188] width 186 height 19
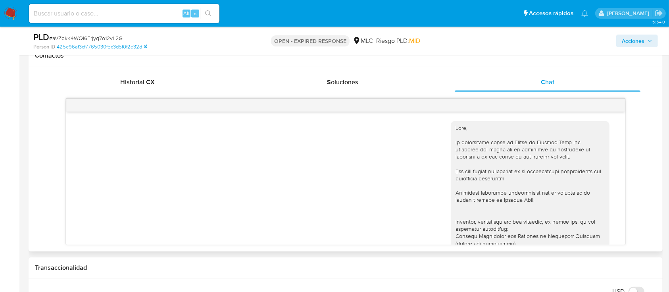
scroll to position [0, 0]
